Goal: Transaction & Acquisition: Purchase product/service

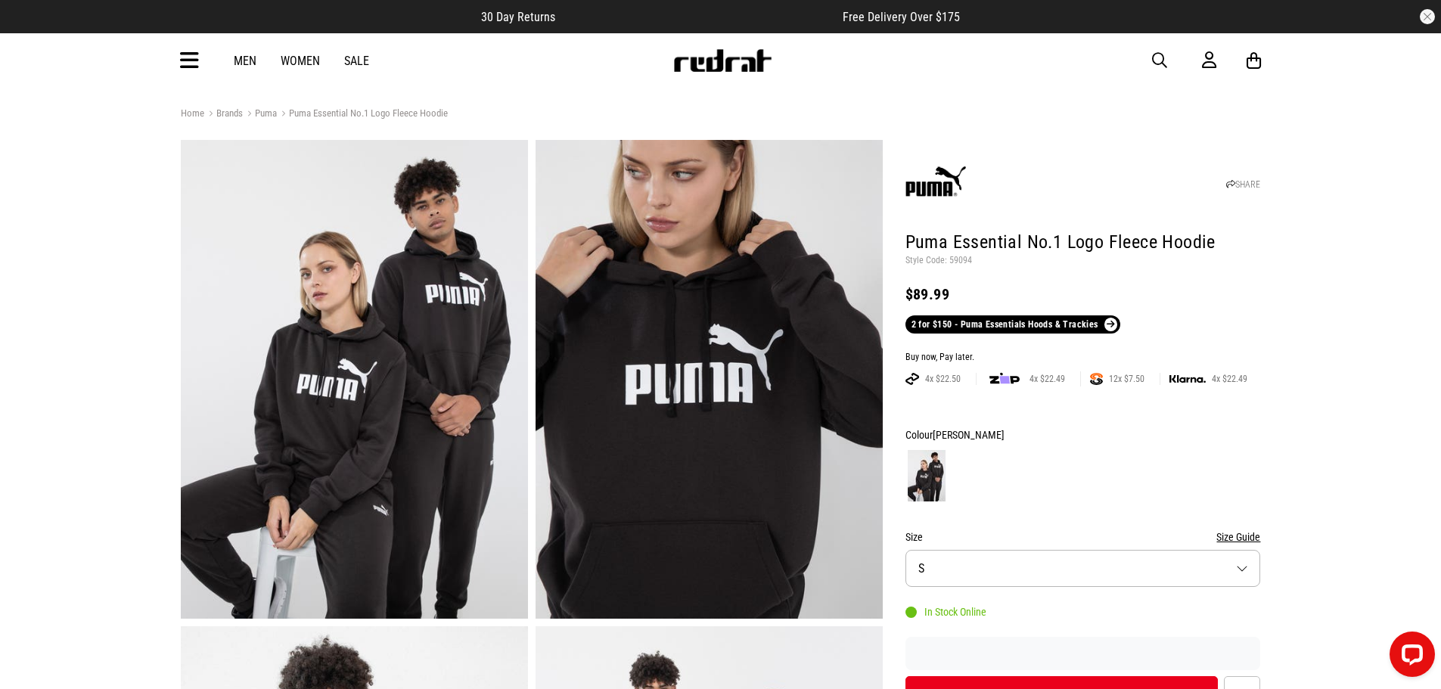
click at [1157, 58] on span "button" at bounding box center [1159, 60] width 15 height 18
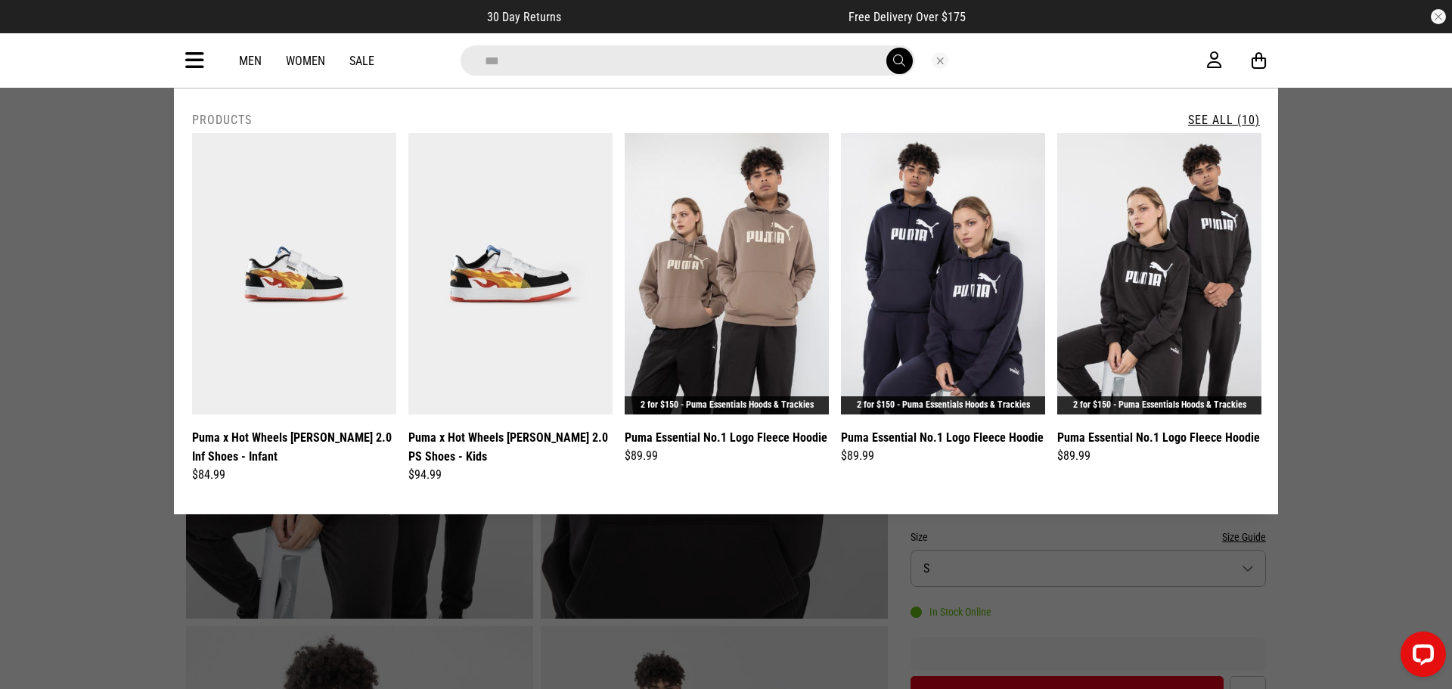
type input "***"
click at [201, 61] on icon at bounding box center [194, 60] width 19 height 25
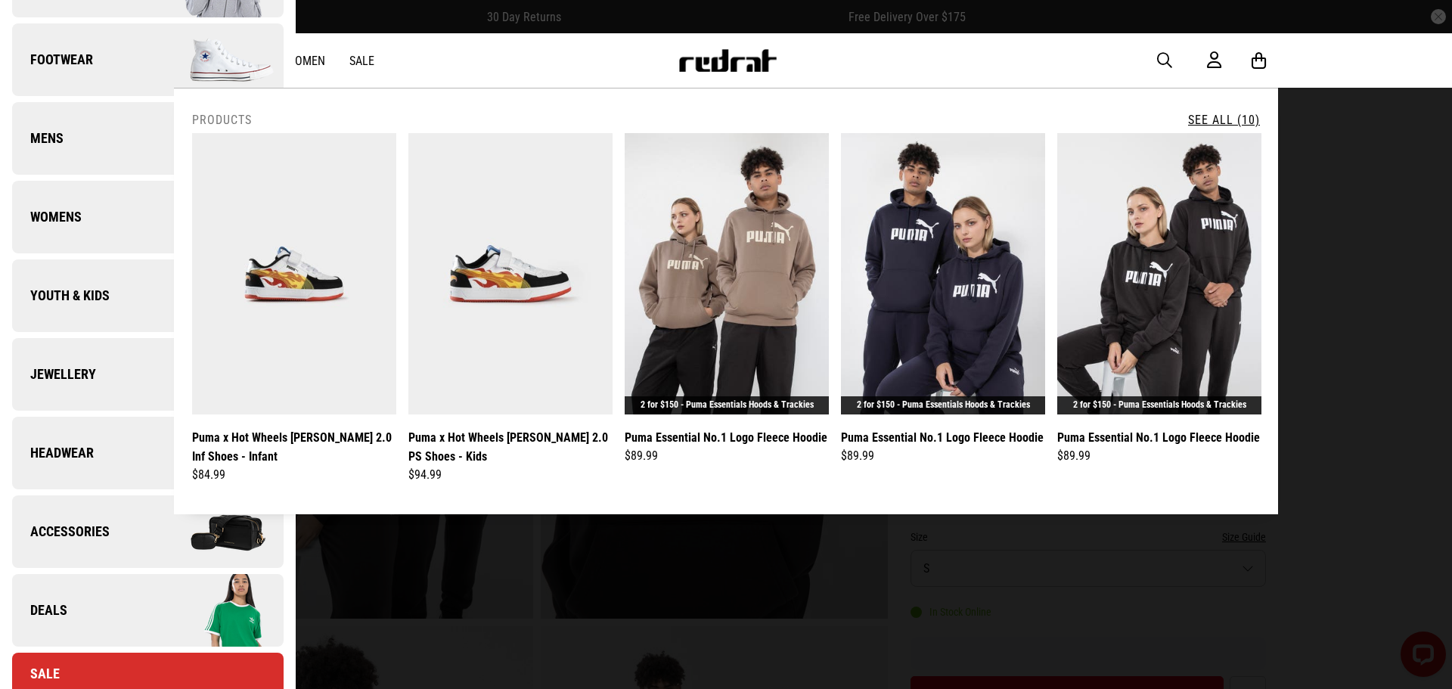
scroll to position [378, 0]
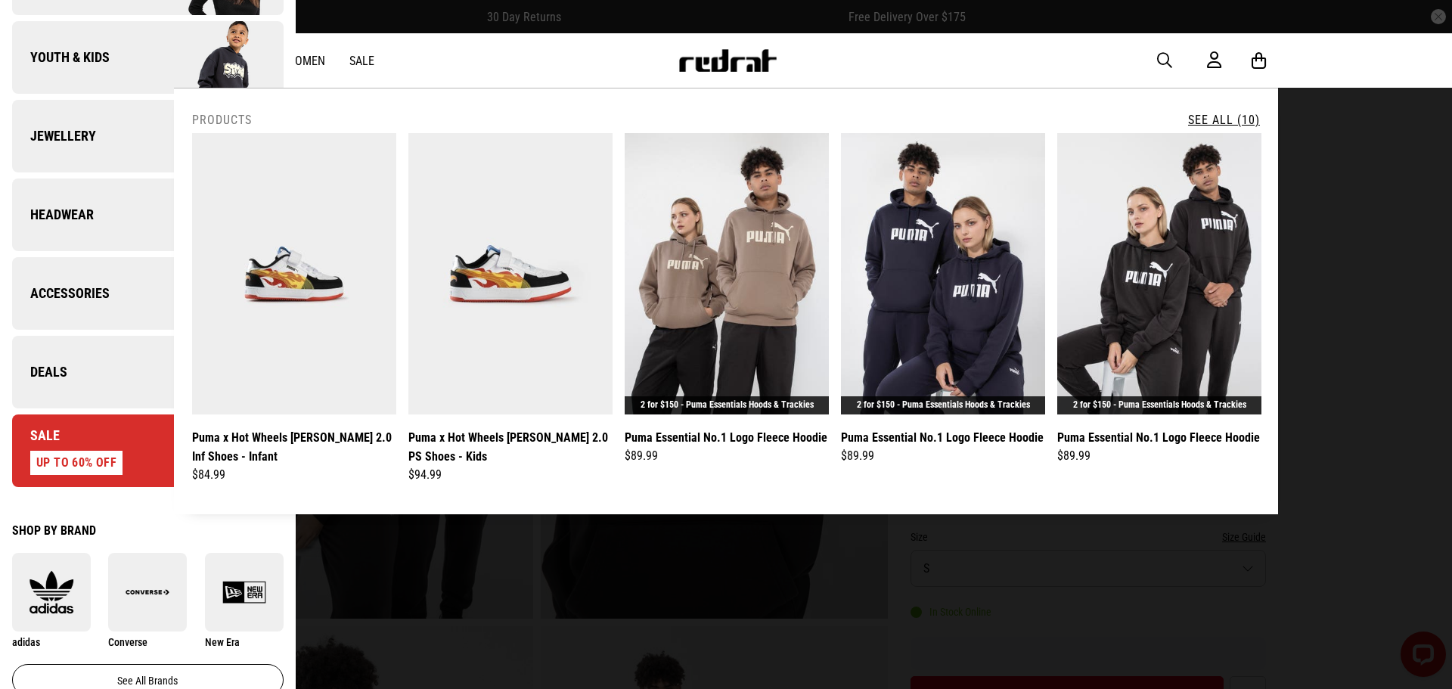
click at [70, 385] on link "Deals" at bounding box center [147, 372] width 271 height 73
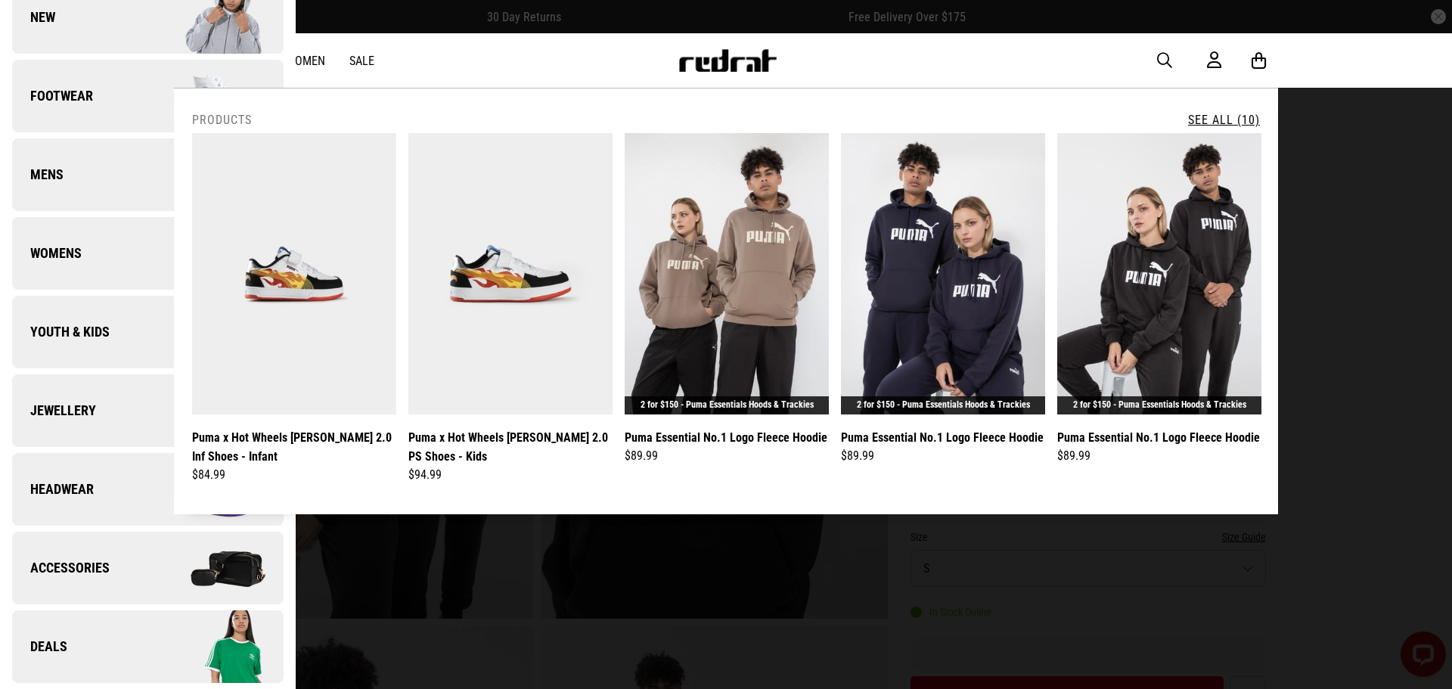
scroll to position [0, 0]
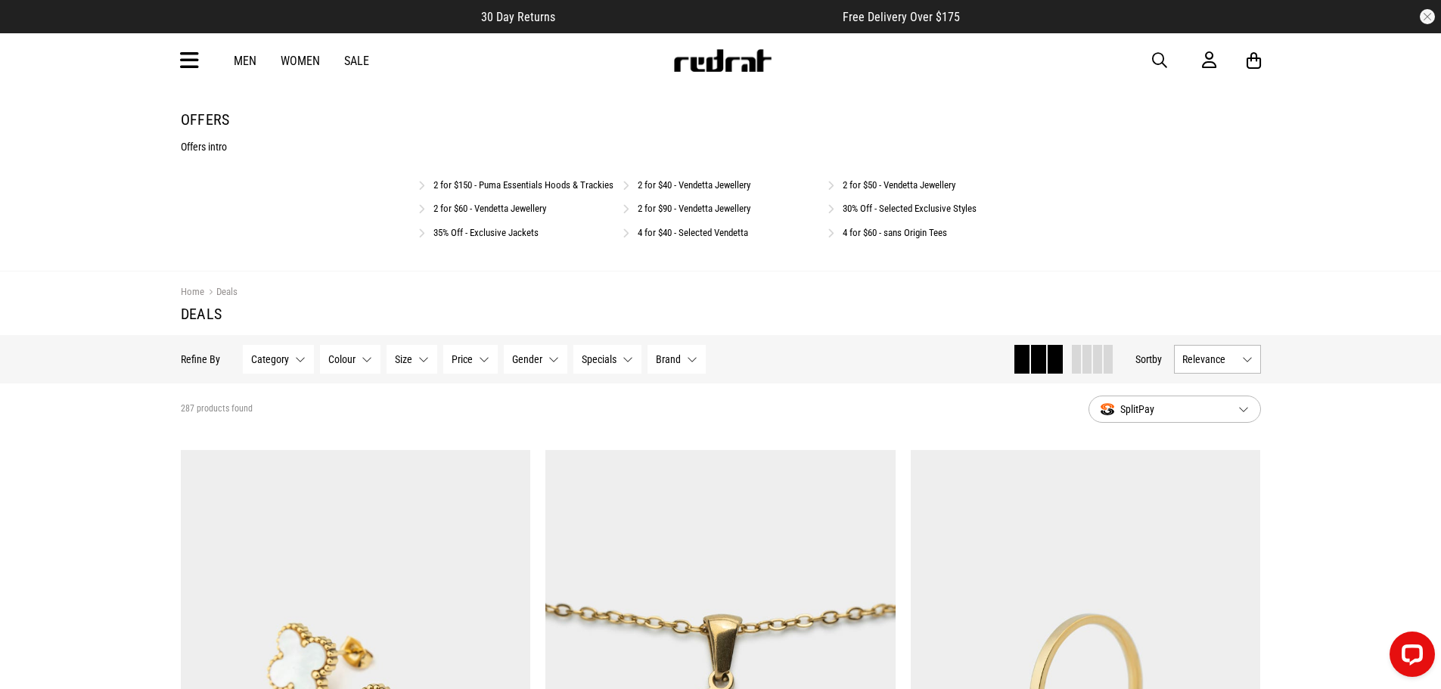
click at [529, 185] on link "2 for $150 - Puma Essentials Hoods & Trackies" at bounding box center [523, 184] width 180 height 11
